Goal: Task Accomplishment & Management: Complete application form

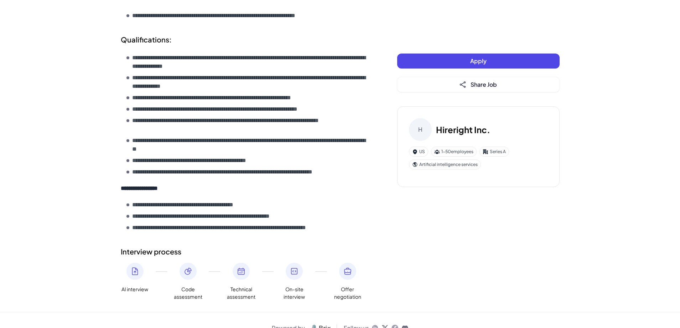
scroll to position [554, 0]
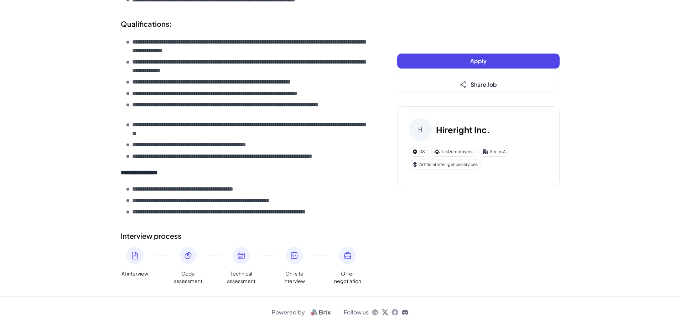
click at [457, 61] on button "Apply" at bounding box center [478, 60] width 163 height 15
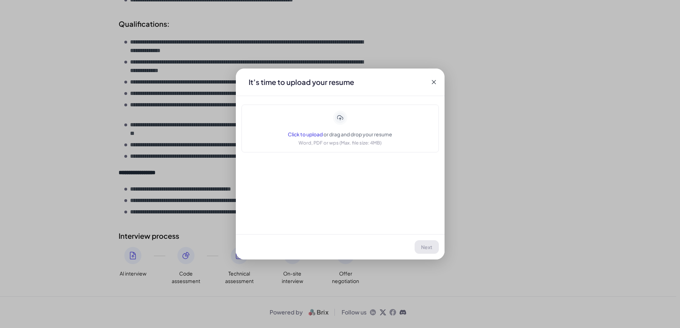
click at [314, 134] on span "Click to upload" at bounding box center [305, 134] width 35 height 6
click at [426, 241] on button "Next" at bounding box center [428, 247] width 24 height 14
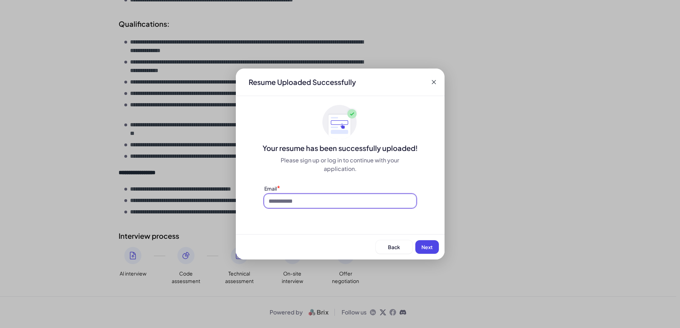
click at [335, 198] on input at bounding box center [340, 201] width 152 height 14
type input "**********"
click at [428, 248] on span "Next" at bounding box center [427, 246] width 11 height 6
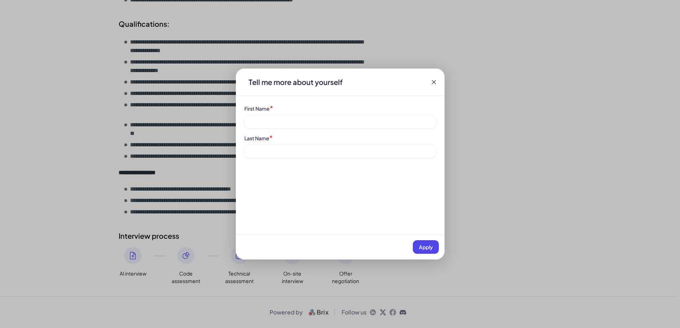
click at [307, 106] on div "First Name *" at bounding box center [340, 107] width 192 height 7
click at [276, 114] on div "First Name *" at bounding box center [340, 116] width 192 height 24
click at [272, 108] on span "*" at bounding box center [272, 108] width 4 height 8
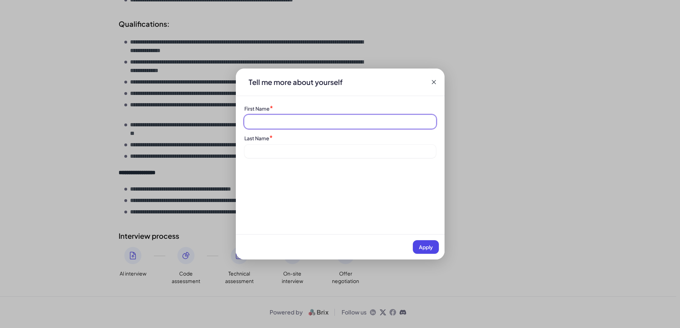
click at [256, 122] on input at bounding box center [340, 122] width 192 height 14
type input "*****"
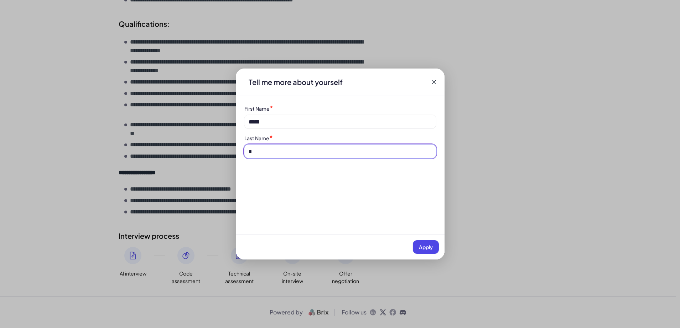
type input "*"
type input "******"
click at [425, 245] on span "Apply" at bounding box center [426, 246] width 14 height 6
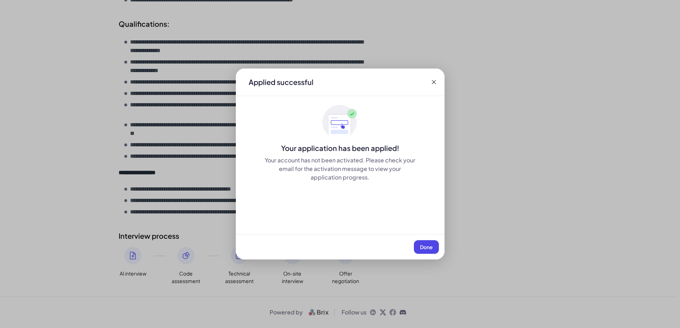
click at [427, 249] on span "Done" at bounding box center [426, 246] width 13 height 6
